Goal: Information Seeking & Learning: Learn about a topic

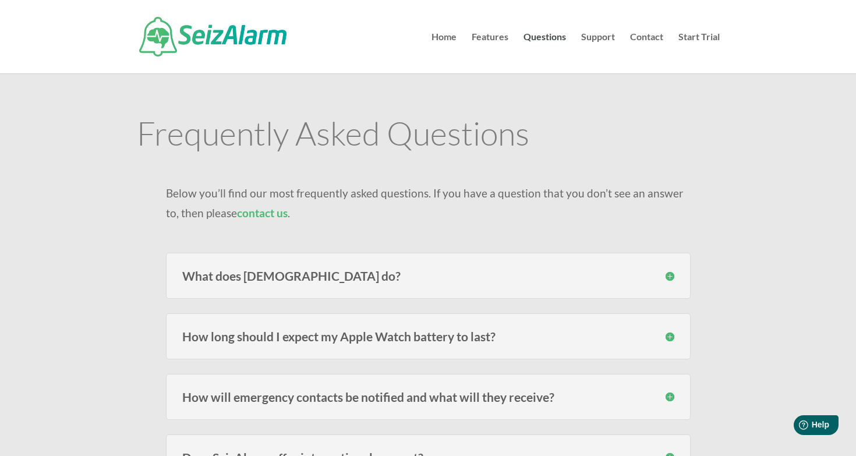
click at [304, 271] on h3 "What does SeizAlarm do?" at bounding box center [428, 276] width 492 height 12
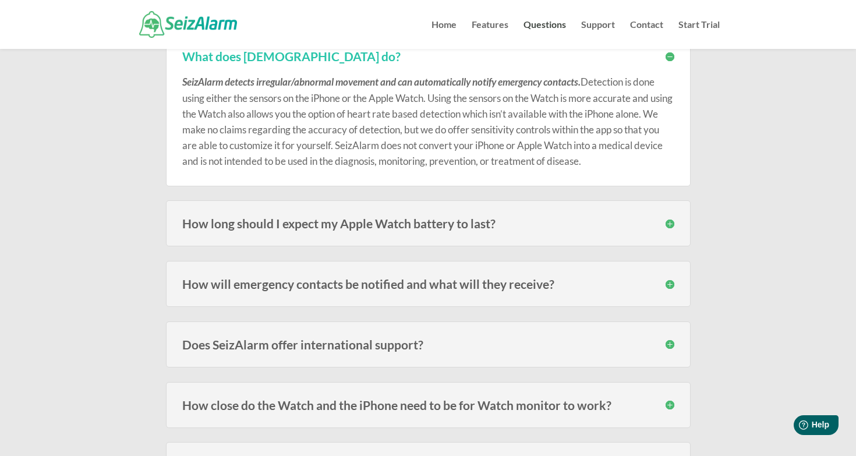
scroll to position [221, 0]
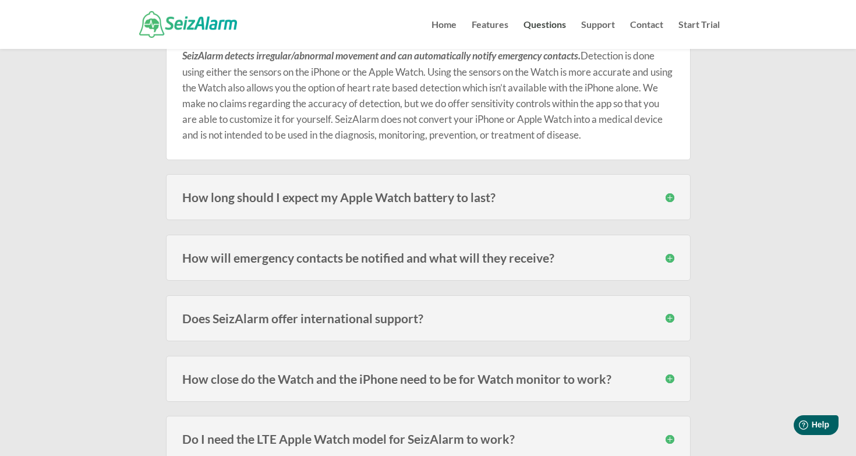
click at [448, 194] on h3 "How long should I expect my Apple Watch battery to last?" at bounding box center [428, 197] width 492 height 12
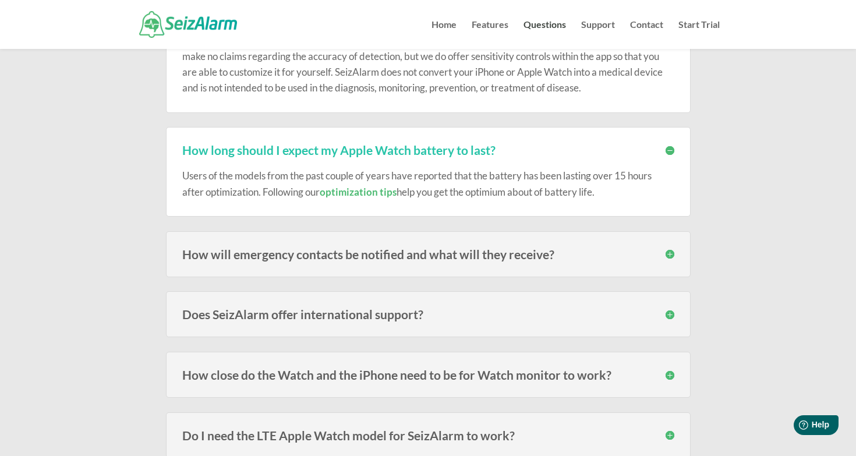
scroll to position [349, 0]
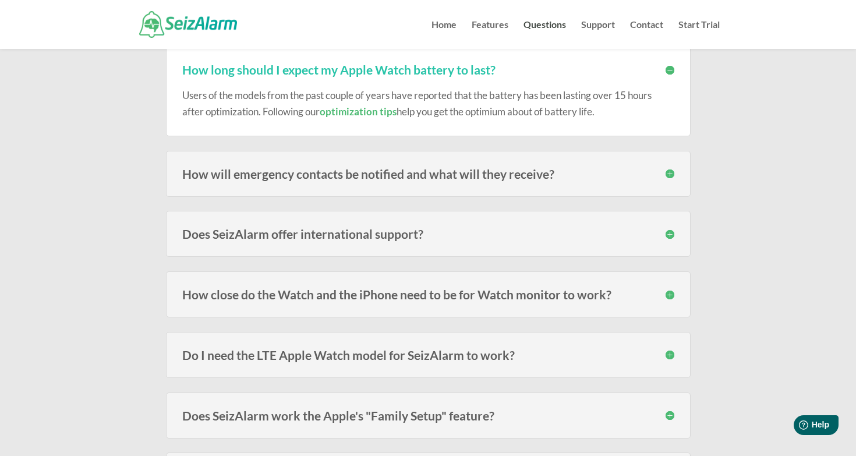
click at [513, 174] on h3 "How will emergency contacts be notified and what will they receive?" at bounding box center [428, 174] width 492 height 12
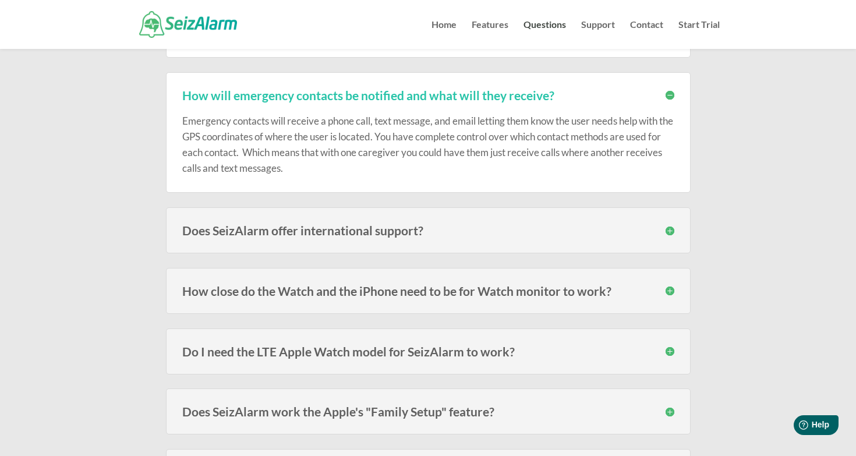
scroll to position [526, 0]
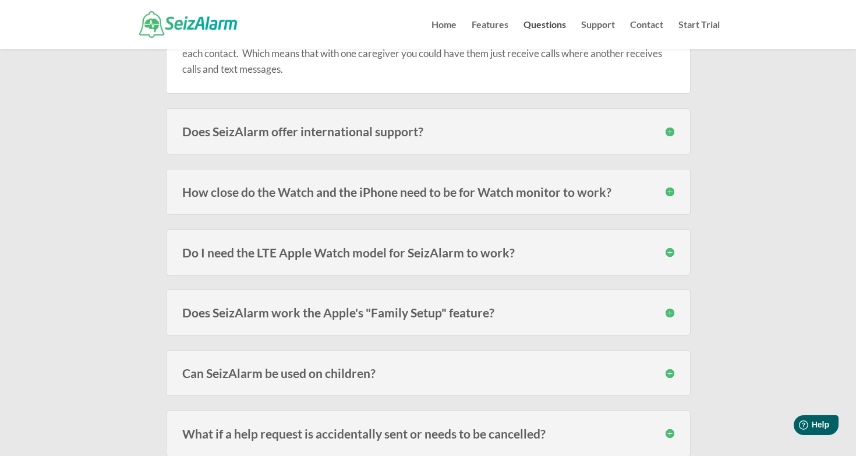
click at [515, 130] on h3 "Does SeizAlarm offer international support?" at bounding box center [428, 131] width 492 height 12
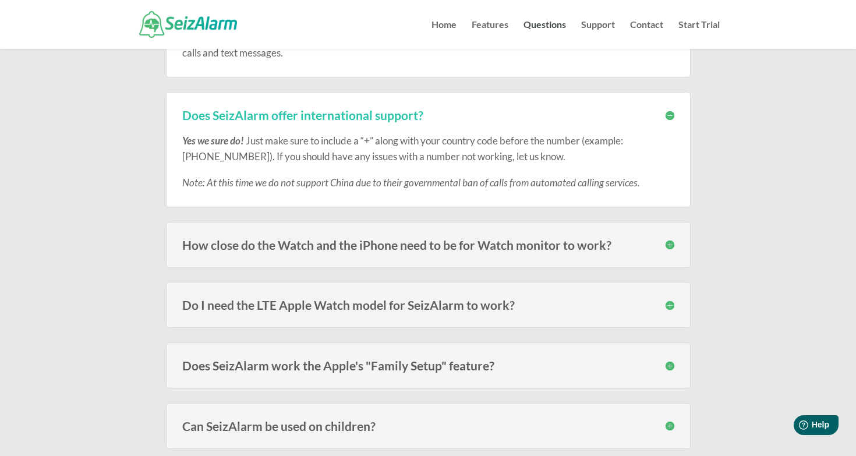
scroll to position [546, 0]
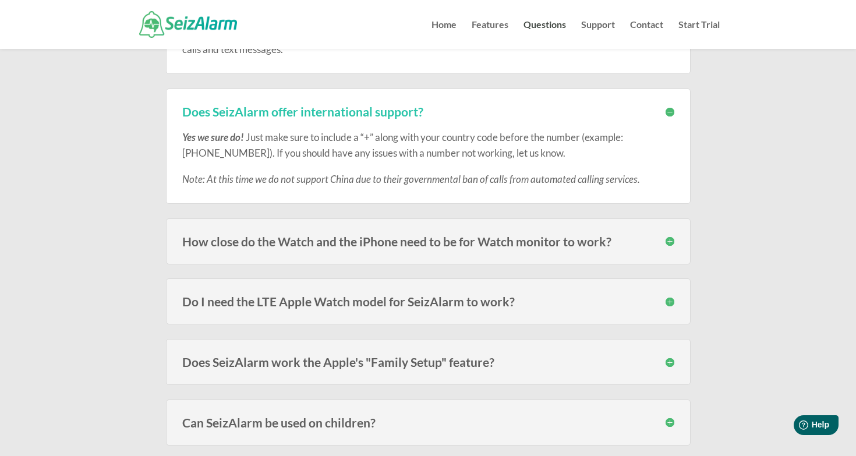
click at [572, 242] on h3 "How close do the Watch and the iPhone need to be for Watch monitor to work?" at bounding box center [428, 241] width 492 height 12
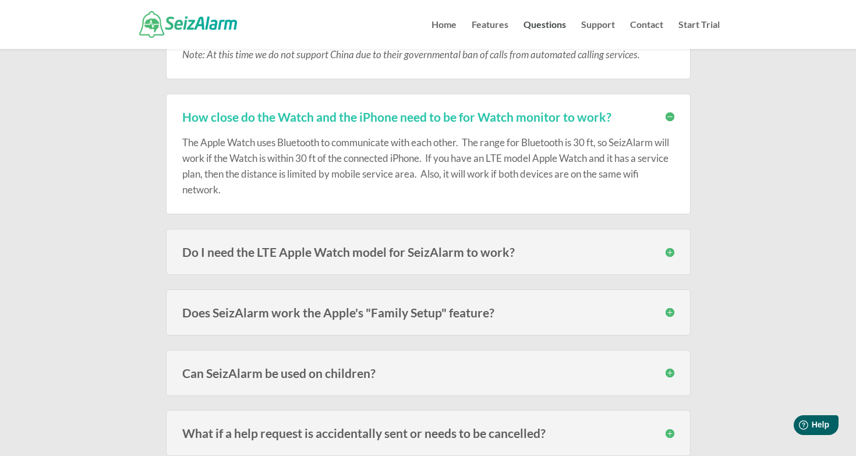
scroll to position [728, 0]
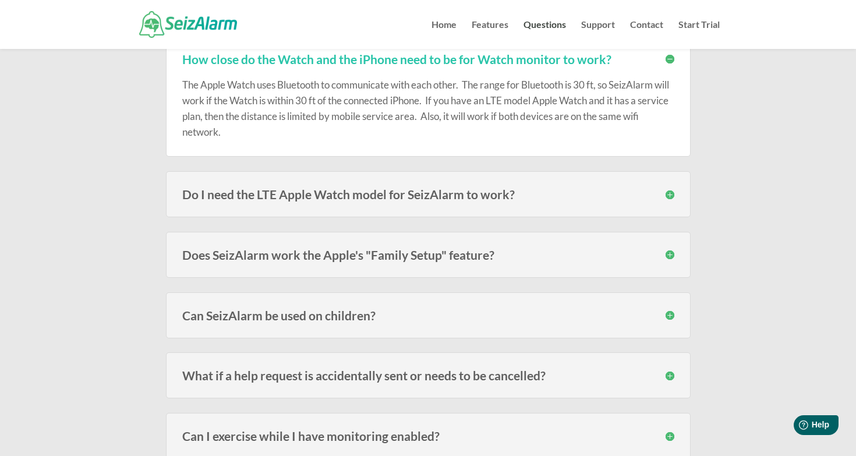
click at [484, 193] on h3 "Do I need the LTE Apple Watch model for SeizAlarm to work?" at bounding box center [428, 194] width 492 height 12
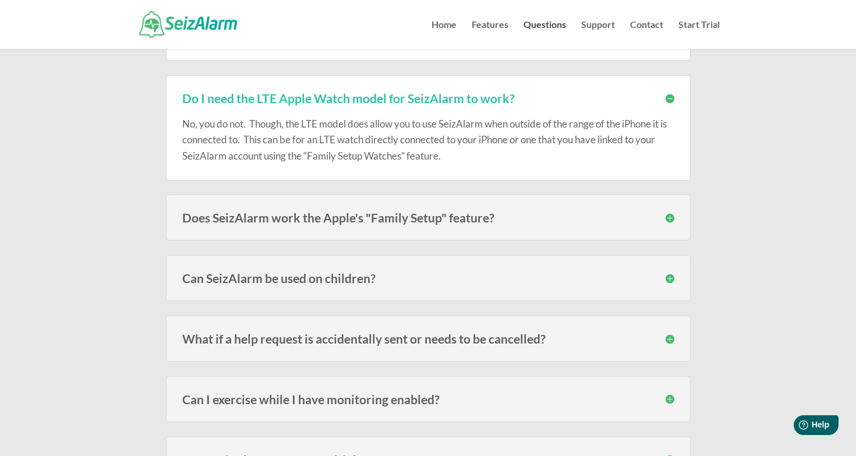
scroll to position [847, 0]
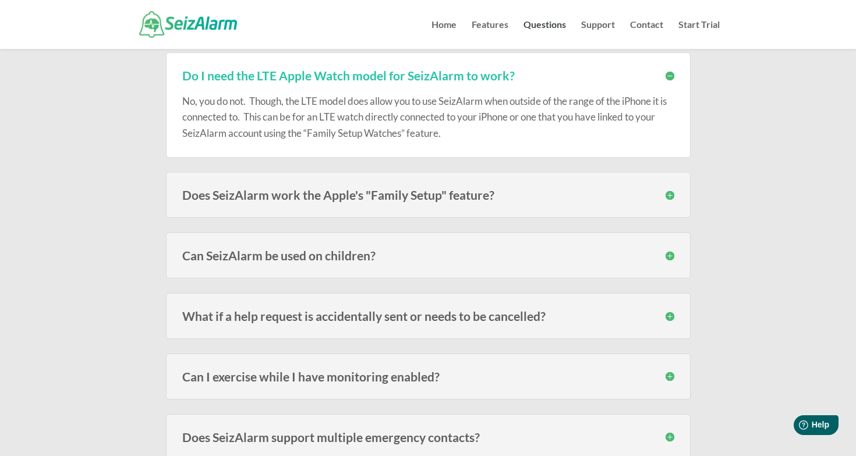
click at [476, 193] on h3 "Does SeizAlarm work the Apple's "Family Setup" feature?" at bounding box center [428, 195] width 492 height 12
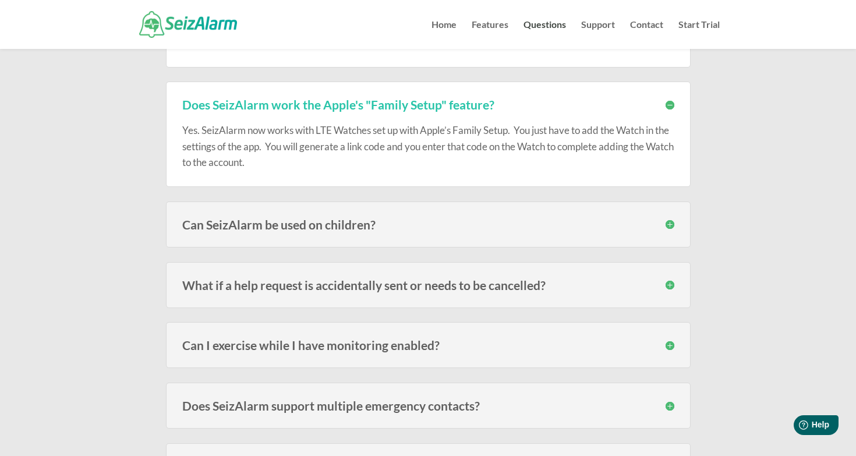
scroll to position [974, 0]
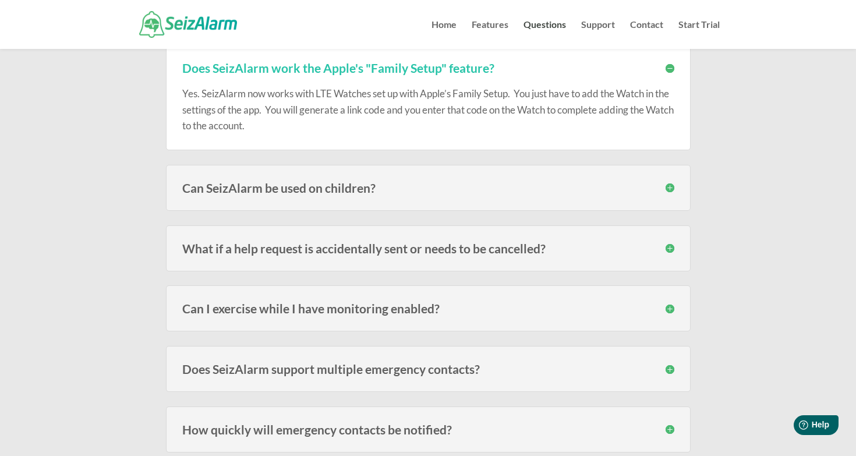
click at [624, 189] on h3 "Can SeizAlarm be used on children?" at bounding box center [428, 188] width 492 height 12
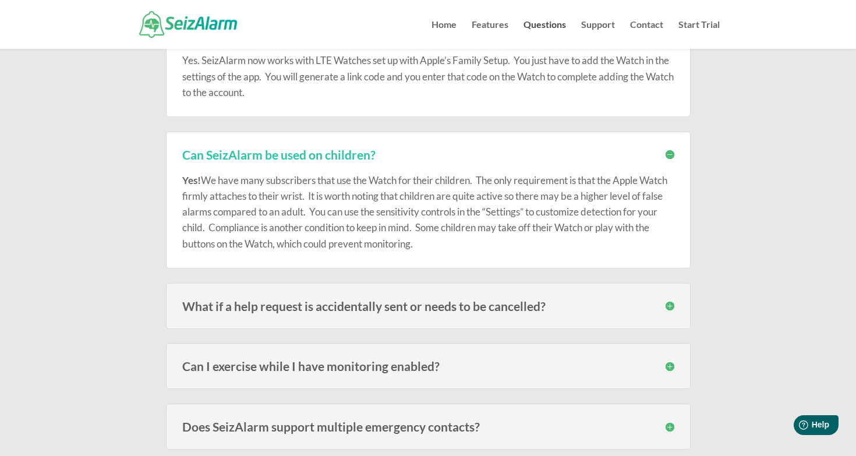
scroll to position [1070, 0]
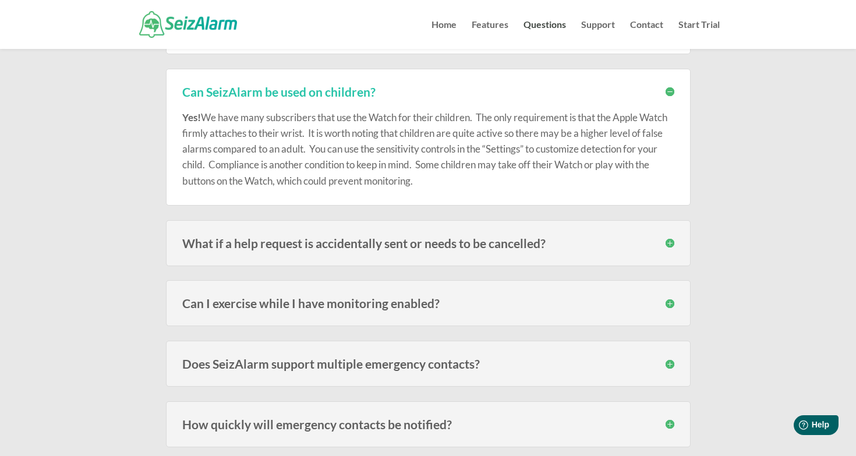
click at [517, 237] on h3 "What if a help request is accidentally sent or needs to be cancelled?" at bounding box center [428, 243] width 492 height 12
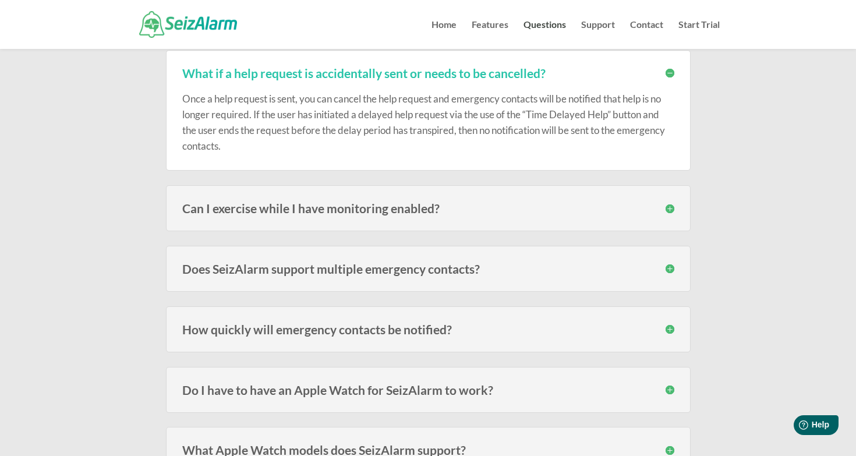
scroll to position [1275, 0]
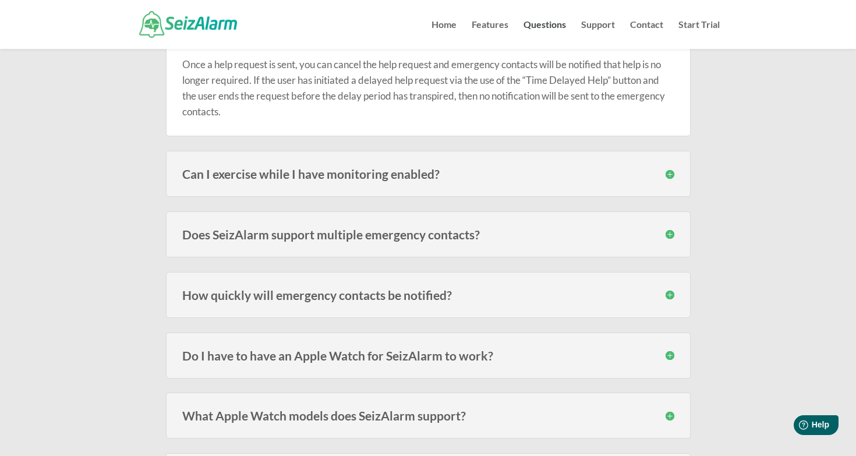
click at [417, 168] on h3 "Can I exercise while I have monitoring enabled?" at bounding box center [428, 174] width 492 height 12
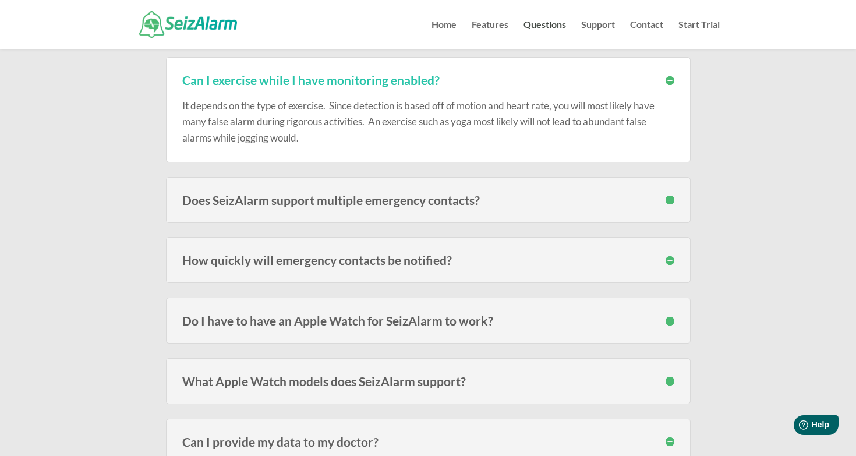
scroll to position [1387, 0]
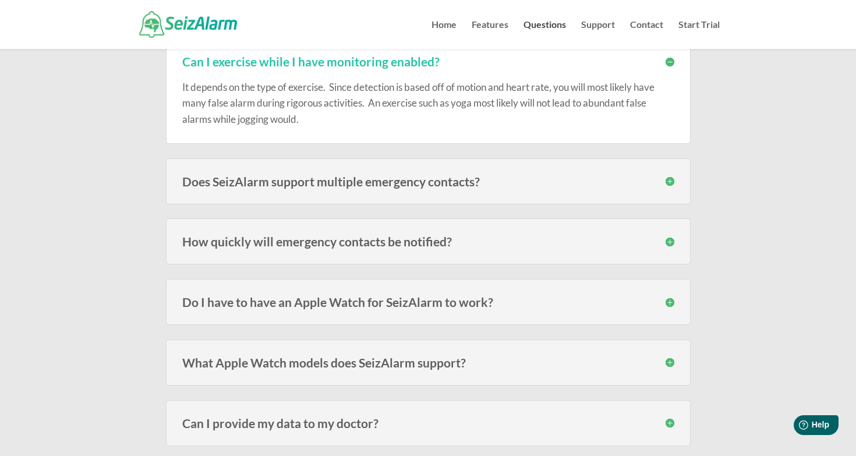
click at [461, 176] on h3 "Does SeizAlarm support multiple emergency contacts?" at bounding box center [428, 181] width 492 height 12
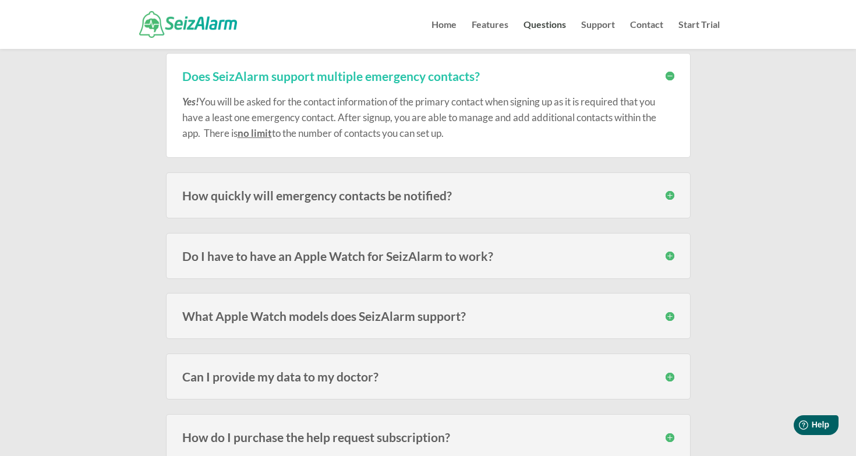
scroll to position [1513, 0]
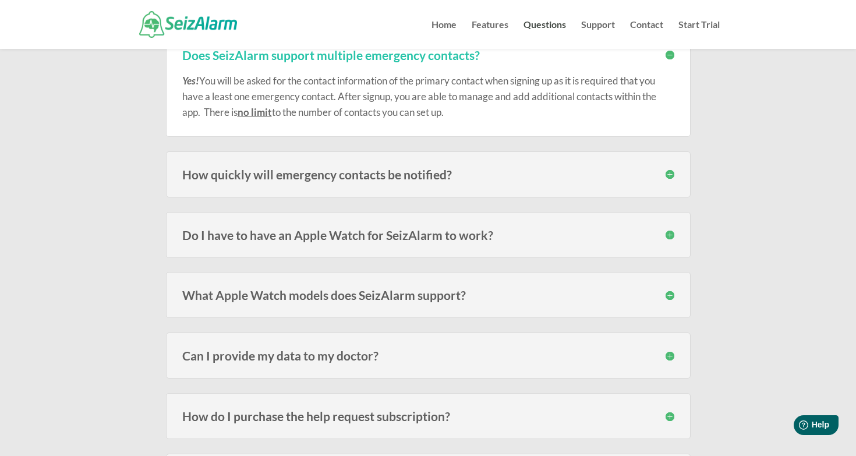
click at [383, 172] on h3 "How quickly will emergency contacts be notified?" at bounding box center [428, 174] width 492 height 12
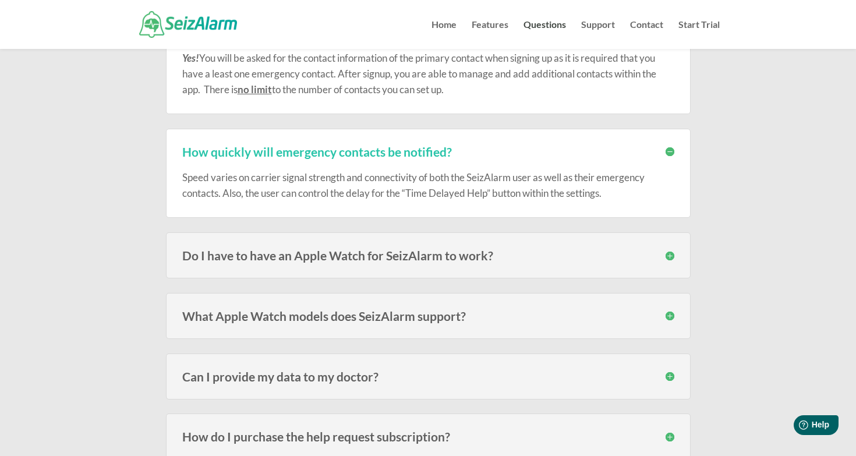
scroll to position [1595, 0]
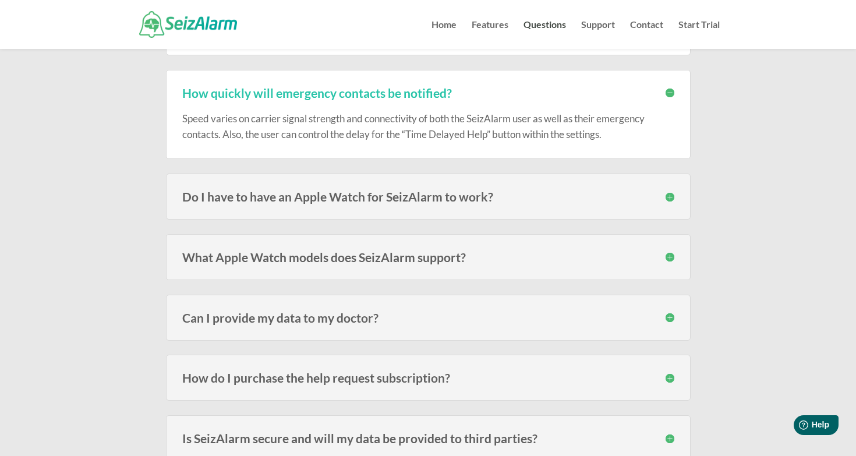
click at [433, 190] on h3 "Do I have to have an Apple Watch for SeizAlarm to work?" at bounding box center [428, 196] width 492 height 12
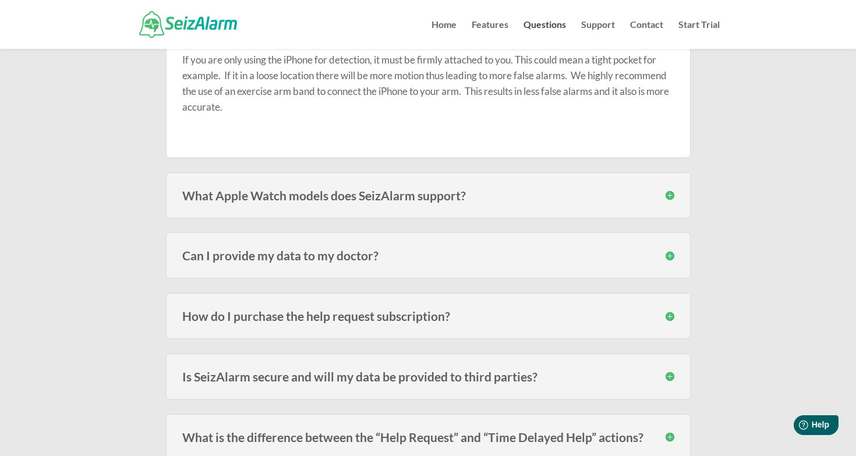
scroll to position [1851, 0]
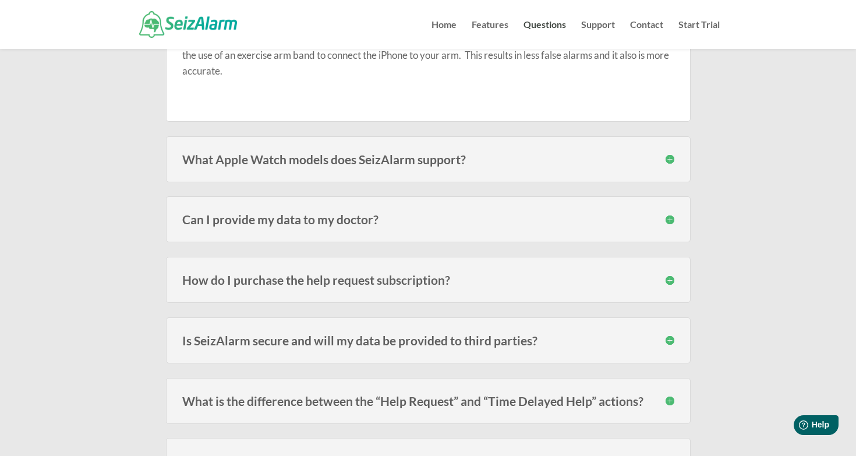
click at [425, 158] on h3 "What Apple Watch models does SeizAlarm support?" at bounding box center [428, 159] width 492 height 12
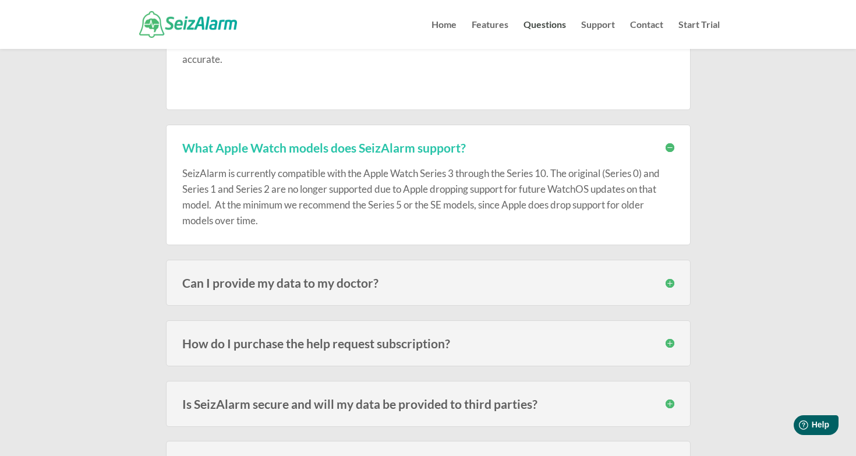
scroll to position [1998, 0]
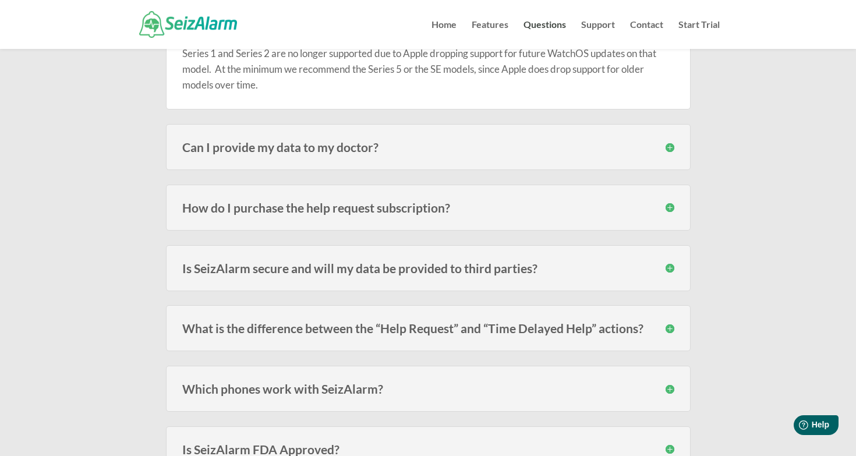
click at [602, 141] on h3 "Can I provide my data to my doctor?" at bounding box center [428, 147] width 492 height 12
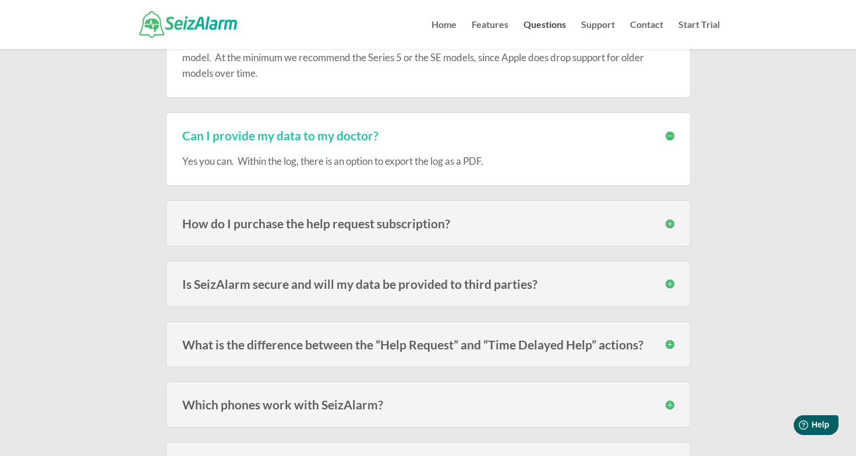
scroll to position [2014, 0]
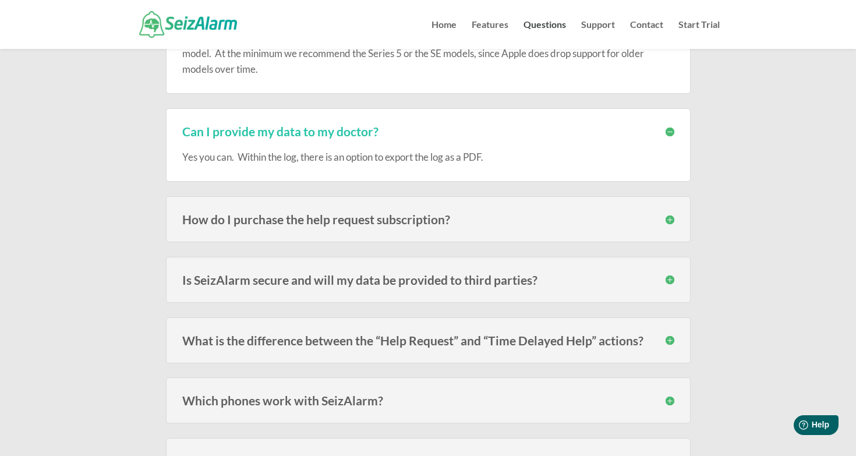
click at [620, 222] on div "How do I purchase the help request subscription? The subscription must be purch…" at bounding box center [428, 219] width 525 height 46
click at [438, 213] on h3 "How do I purchase the help request subscription?" at bounding box center [428, 219] width 492 height 12
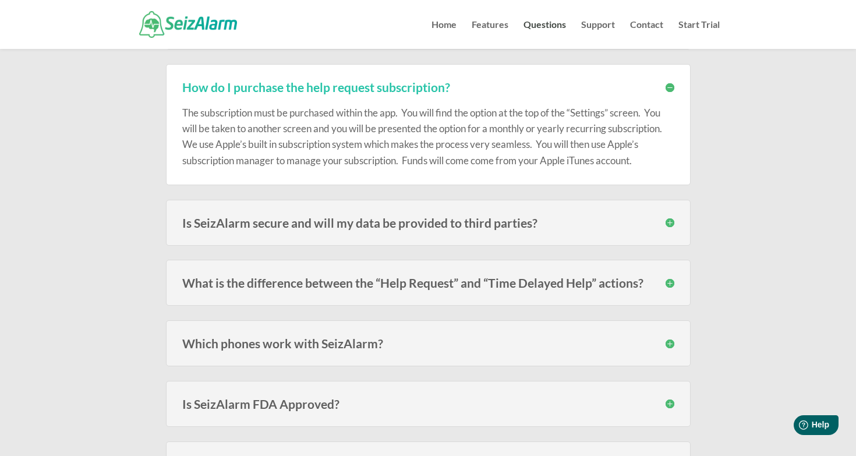
scroll to position [2160, 0]
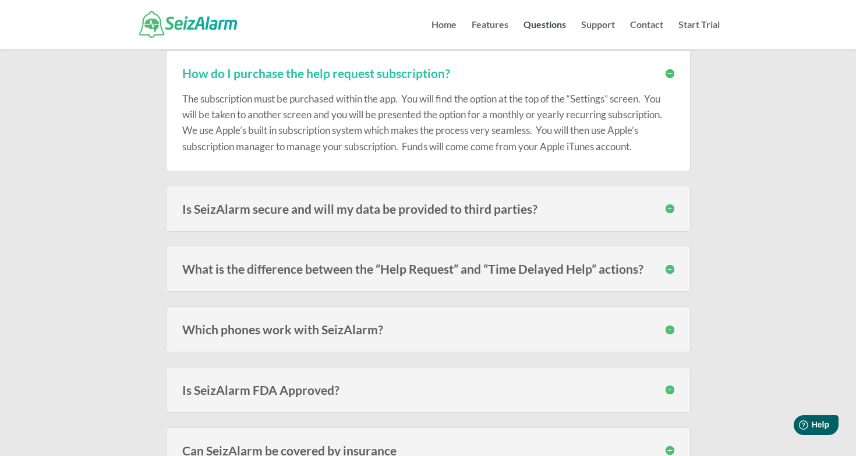
click at [438, 203] on h3 "Is SeizAlarm secure and will my data be provided to third parties?" at bounding box center [428, 209] width 492 height 12
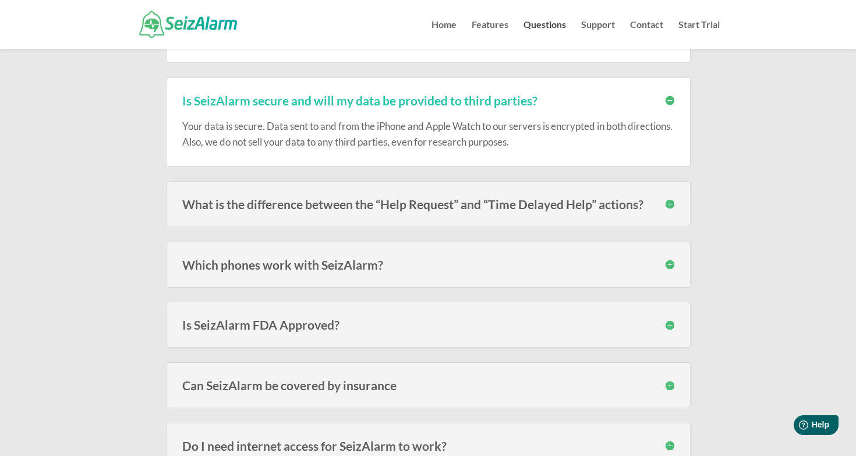
scroll to position [2275, 0]
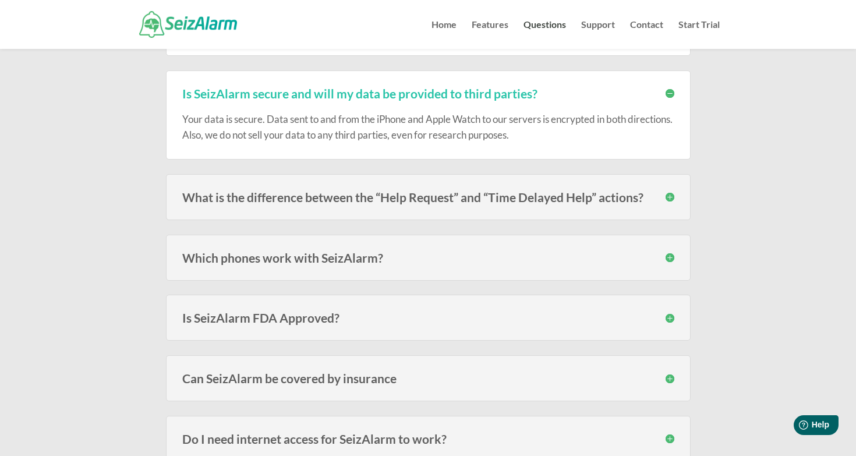
click at [555, 191] on h3 "What is the difference between the “Help Request” and “Time Delayed Help” actio…" at bounding box center [428, 197] width 492 height 12
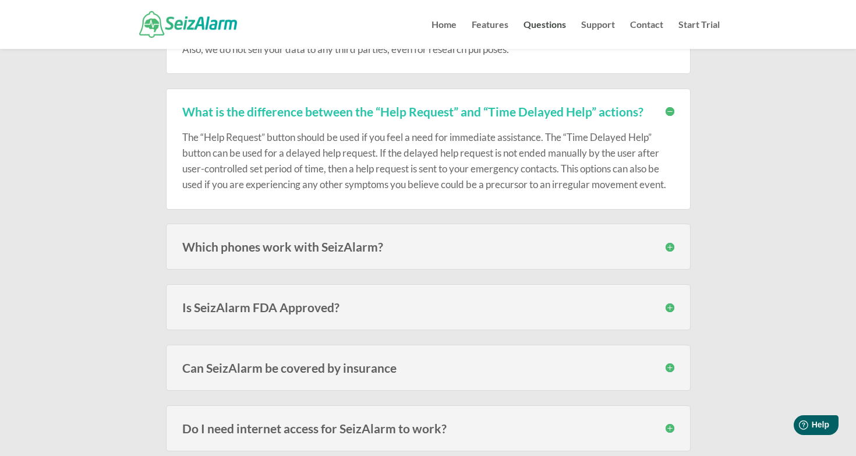
scroll to position [2384, 0]
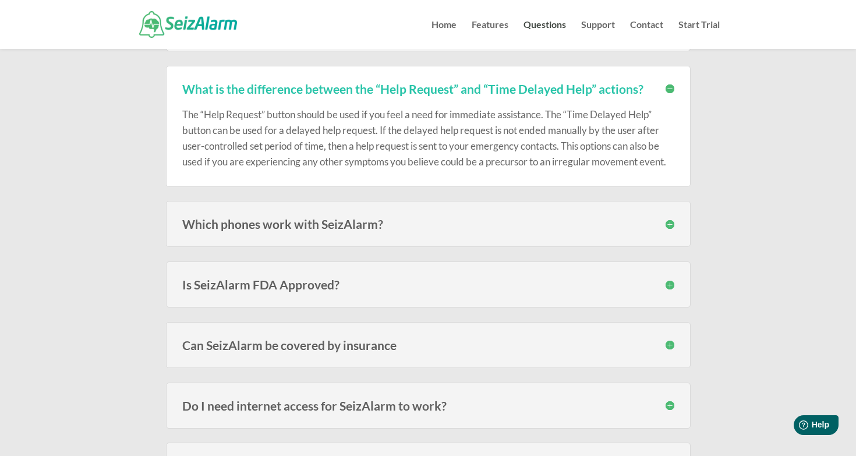
click at [482, 218] on h3 "Which phones work with SeizAlarm?" at bounding box center [428, 224] width 492 height 12
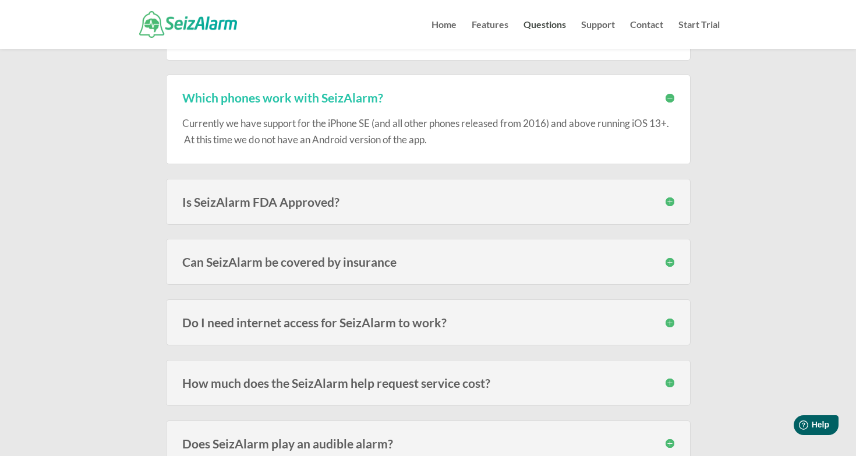
scroll to position [2522, 0]
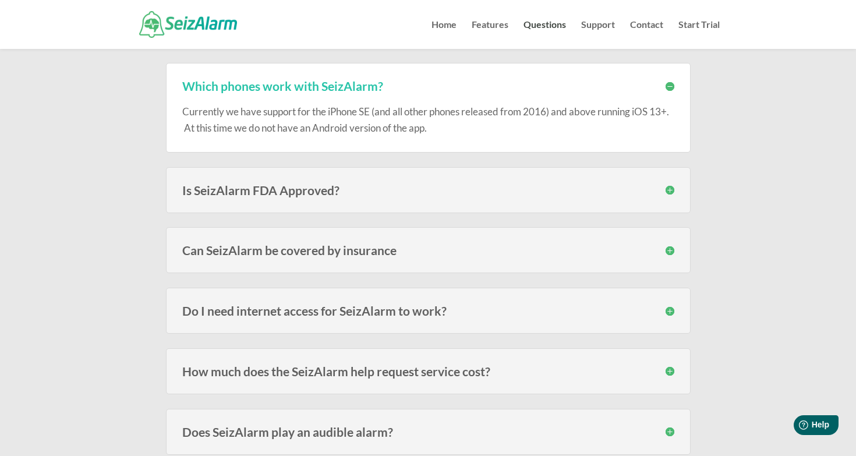
click at [586, 174] on div "Is SeizAlarm FDA Approved? SeizAlarm is not an FDA approved, certified or regis…" at bounding box center [428, 190] width 525 height 46
click at [292, 185] on h3 "Is SeizAlarm FDA Approved?" at bounding box center [428, 190] width 492 height 12
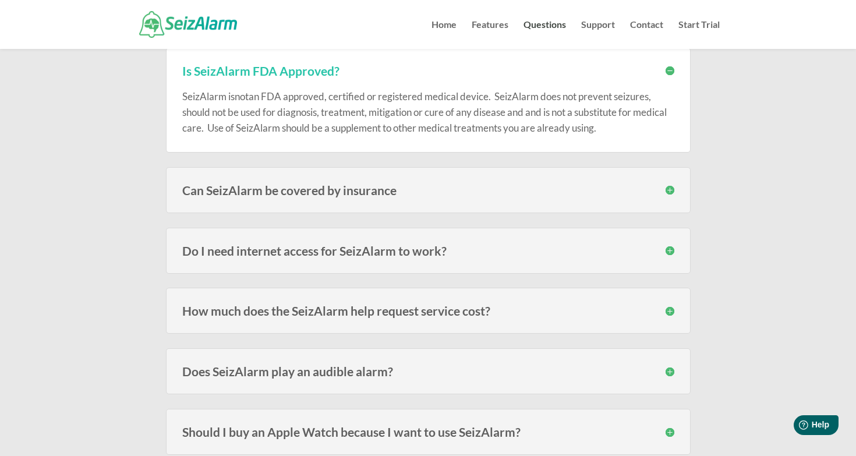
scroll to position [2659, 0]
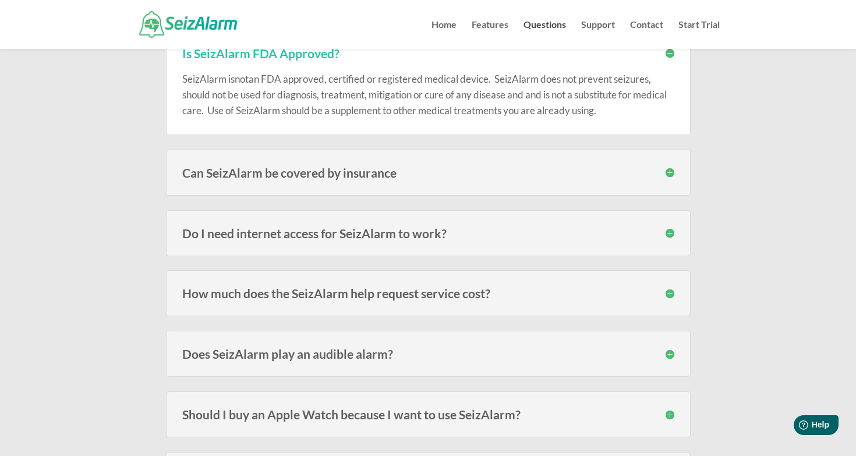
click at [355, 167] on h3 "Can SeizAlarm be covered by insurance" at bounding box center [428, 173] width 492 height 12
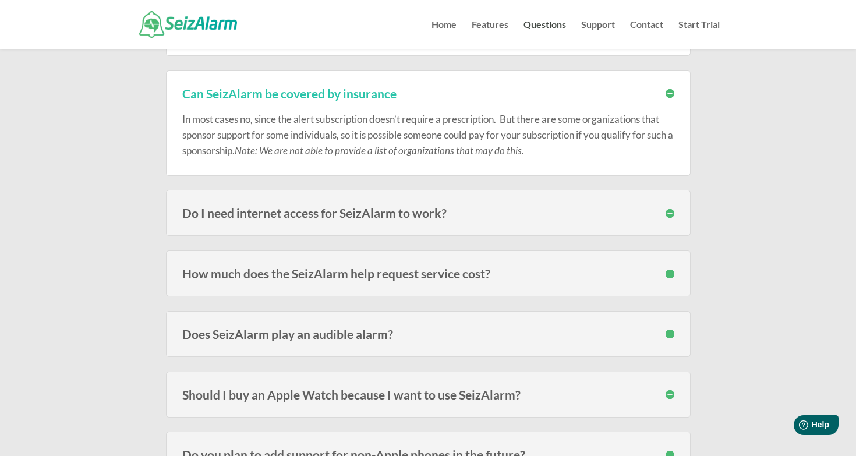
scroll to position [2765, 0]
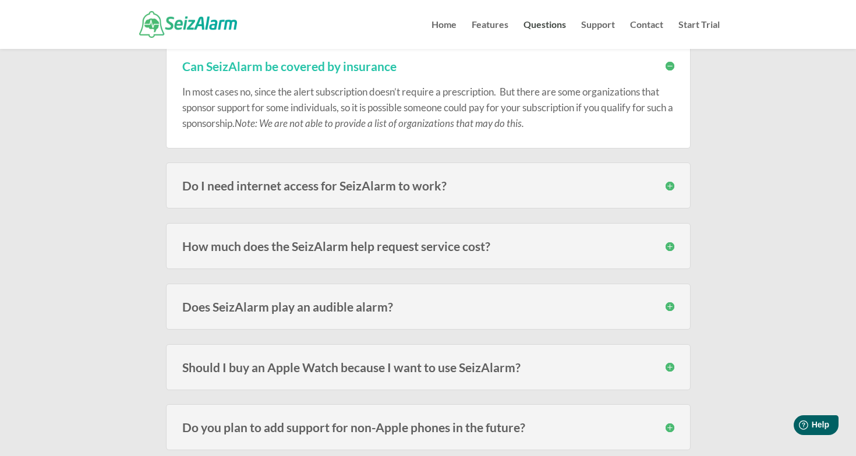
click at [420, 179] on h3 "Do I need internet access for SeizAlarm to work?" at bounding box center [428, 185] width 492 height 12
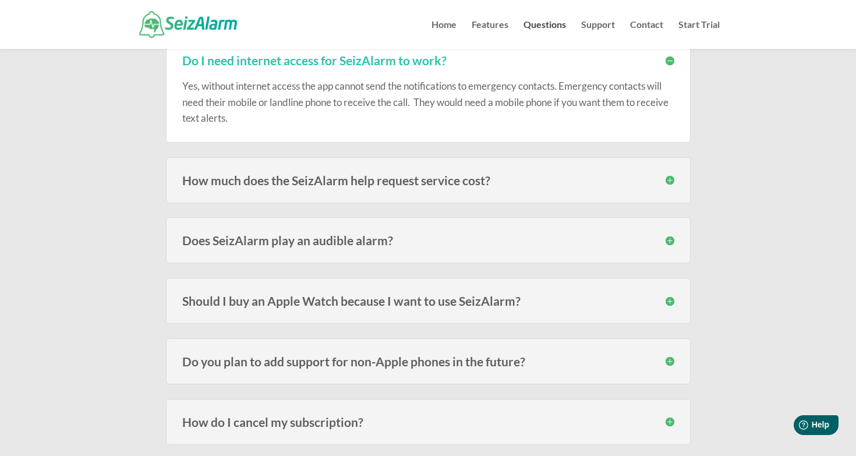
scroll to position [2965, 0]
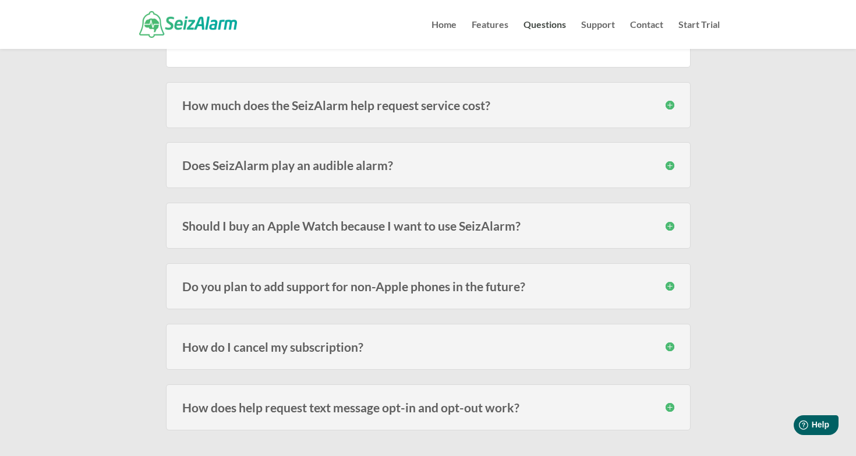
click at [451, 99] on h3 "How much does the SeizAlarm help request service cost?" at bounding box center [428, 105] width 492 height 12
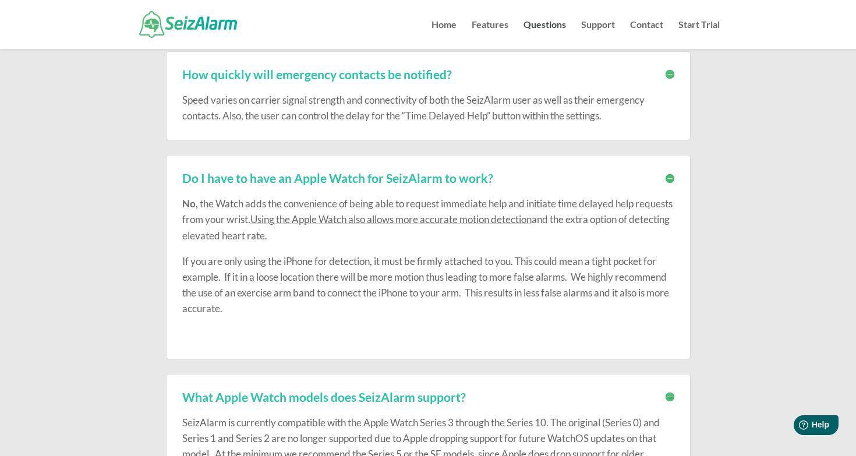
scroll to position [1276, 0]
